Goal: Information Seeking & Learning: Understand process/instructions

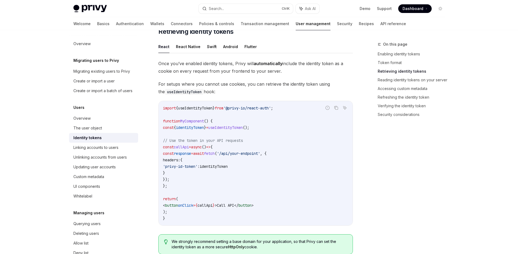
scroll to position [465, 0]
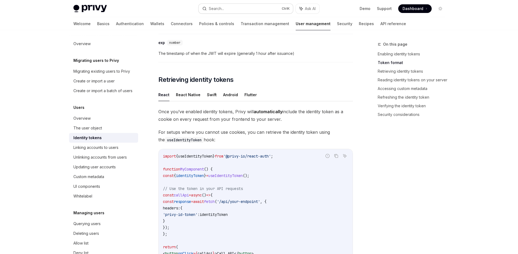
scroll to position [373, 0]
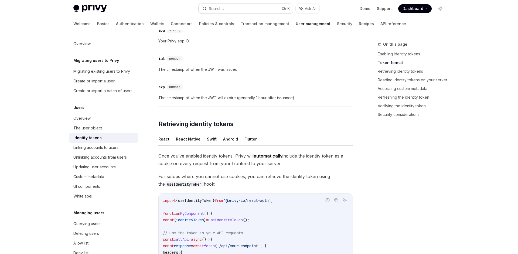
click at [263, 8] on button "Search... Ctrl K" at bounding box center [246, 9] width 94 height 10
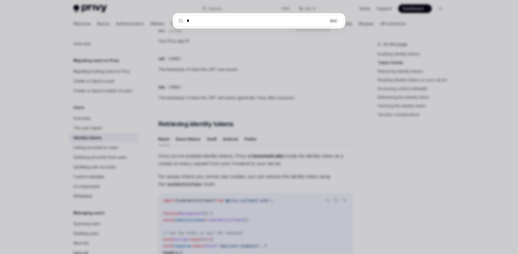
drag, startPoint x: 255, startPoint y: 16, endPoint x: 230, endPoint y: 12, distance: 25.2
click at [232, 15] on input "*" at bounding box center [259, 21] width 169 height 12
click at [232, 18] on input "*" at bounding box center [259, 21] width 169 height 12
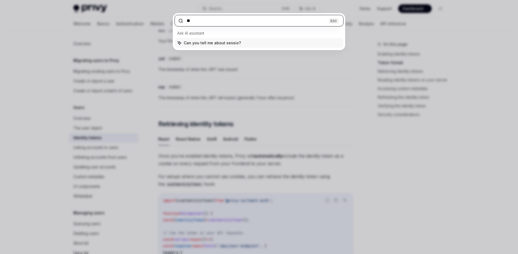
type input "*"
type input "******"
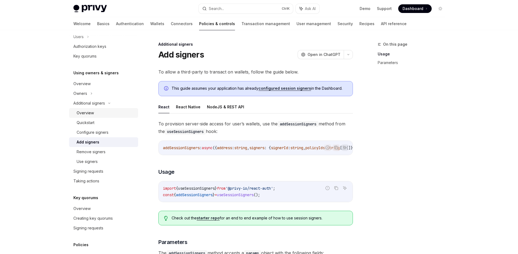
click at [85, 114] on div "Overview" at bounding box center [85, 113] width 17 height 6
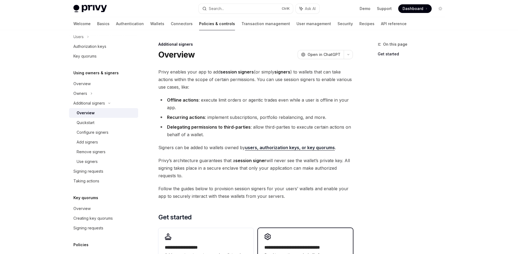
scroll to position [105, 0]
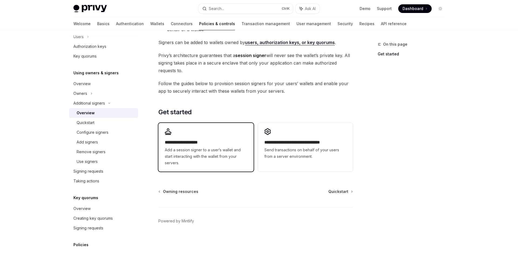
click at [234, 141] on h2 "**********" at bounding box center [206, 142] width 82 height 6
type textarea "*"
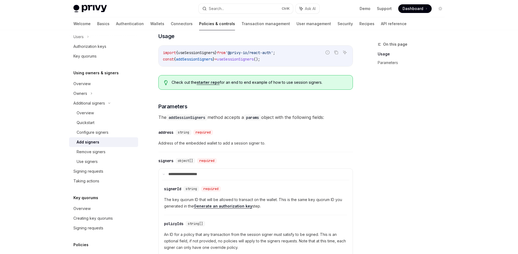
scroll to position [123, 0]
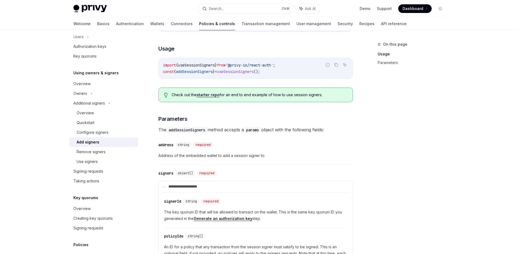
click at [217, 97] on link "starter repo" at bounding box center [208, 94] width 23 height 5
click at [402, 62] on link "Parameters" at bounding box center [413, 62] width 71 height 9
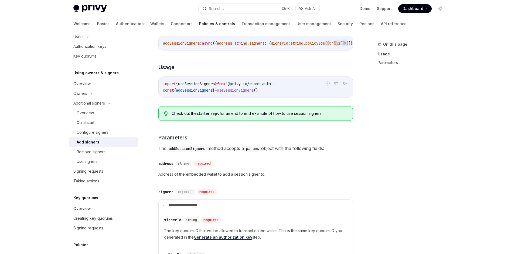
click at [291, 86] on code "import { useSessionSigners } from '@privy-io/react-auth' ; const { addSessionSi…" at bounding box center [255, 86] width 185 height 13
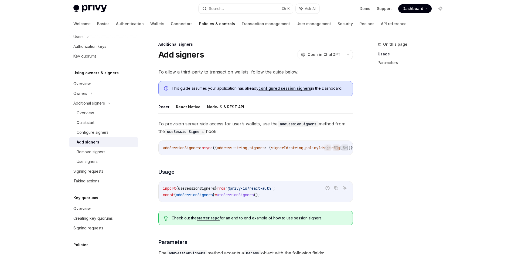
click at [364, 154] on div "On this page Usage Parameters Additional signers Add signers OpenAI Open in Cha…" at bounding box center [259, 256] width 380 height 453
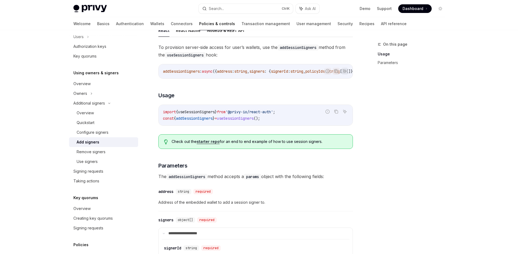
scroll to position [92, 0]
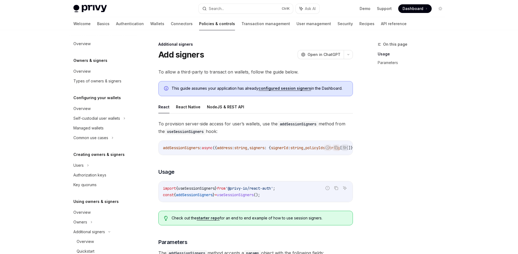
scroll to position [129, 0]
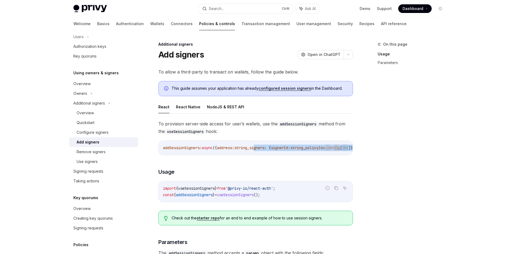
drag, startPoint x: 239, startPoint y: 156, endPoint x: 268, endPoint y: 147, distance: 30.4
click at [265, 147] on span "signers" at bounding box center [256, 147] width 15 height 5
drag, startPoint x: 268, startPoint y: 152, endPoint x: 273, endPoint y: 153, distance: 4.3
click at [271, 152] on div "addSessionSigners : async ({ address : string , signers : { signerId : string ,…" at bounding box center [256, 148] width 194 height 14
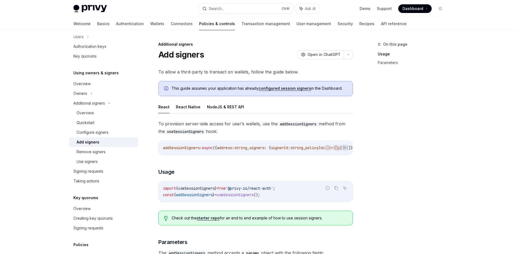
click at [274, 153] on div "addSessionSigners : async ({ address : string , signers : { signerId : string ,…" at bounding box center [256, 148] width 194 height 14
click at [379, 155] on div "On this page Usage Parameters" at bounding box center [408, 147] width 82 height 213
click at [242, 193] on span "useSessionSigners" at bounding box center [235, 194] width 37 height 5
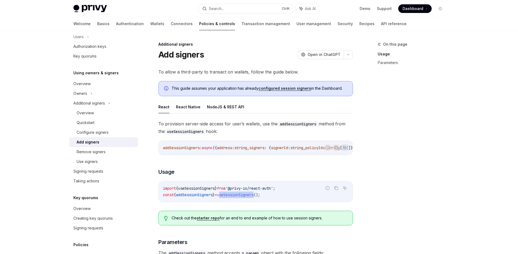
copy span "useSessionSigners"
click at [249, 148] on span "," at bounding box center [248, 147] width 2 height 5
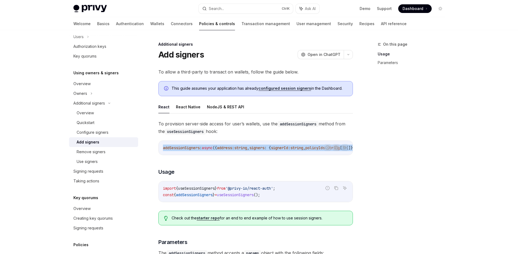
click at [249, 148] on span "," at bounding box center [248, 147] width 2 height 5
copy span "addSessionSigners : async ({ address : string , signers : { signerId : string ,…"
